Goal: Find specific page/section: Find specific page/section

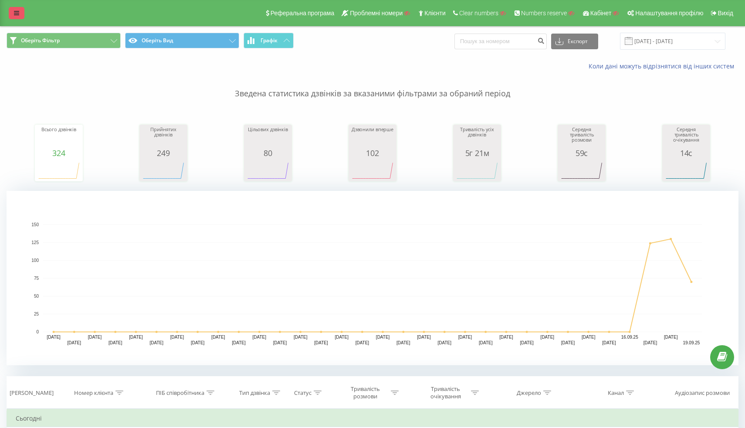
click at [14, 19] on link at bounding box center [17, 13] width 16 height 12
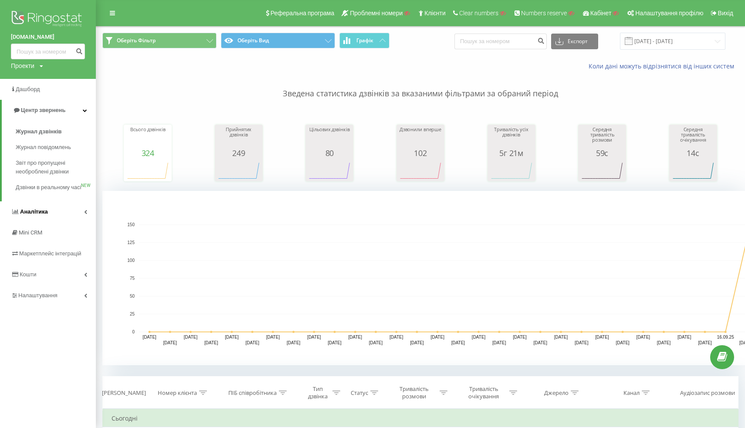
click at [34, 215] on span "Аналiтика" at bounding box center [34, 211] width 28 height 7
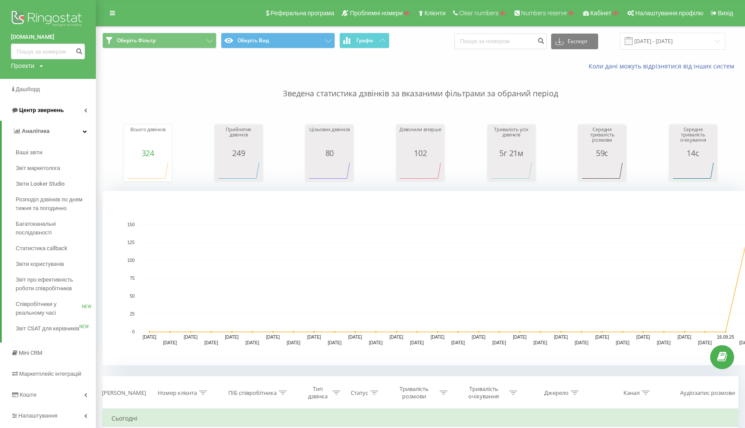
click at [54, 108] on span "Центр звернень" at bounding box center [41, 110] width 44 height 7
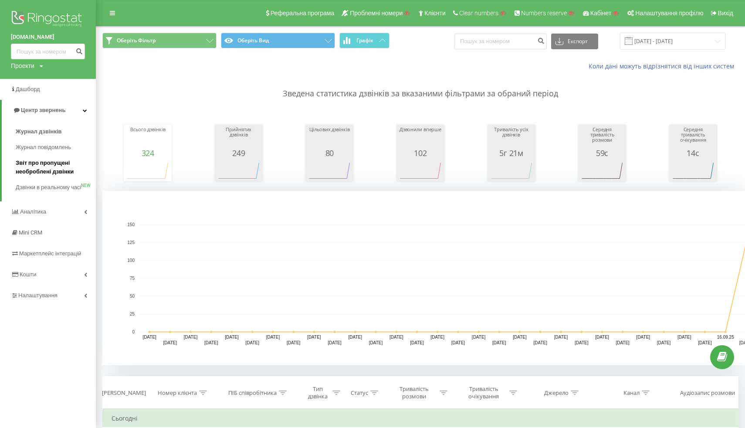
click at [47, 168] on span "Звіт про пропущені необроблені дзвінки" at bounding box center [54, 167] width 76 height 17
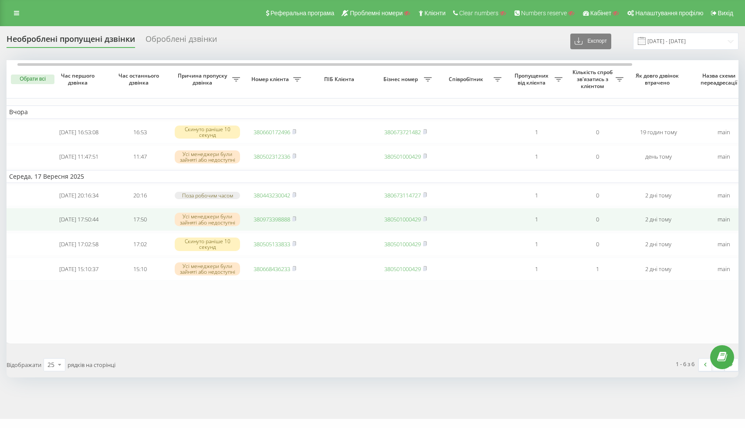
scroll to position [0, 139]
